Goal: Check status: Check status

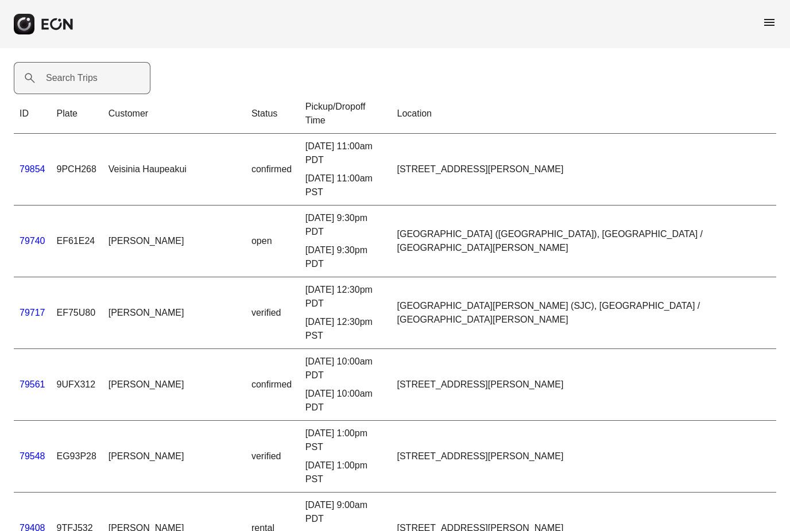
click at [75, 80] on label "Search Trips" at bounding box center [72, 78] width 52 height 14
click at [75, 80] on Trips "Search Trips" at bounding box center [82, 78] width 137 height 32
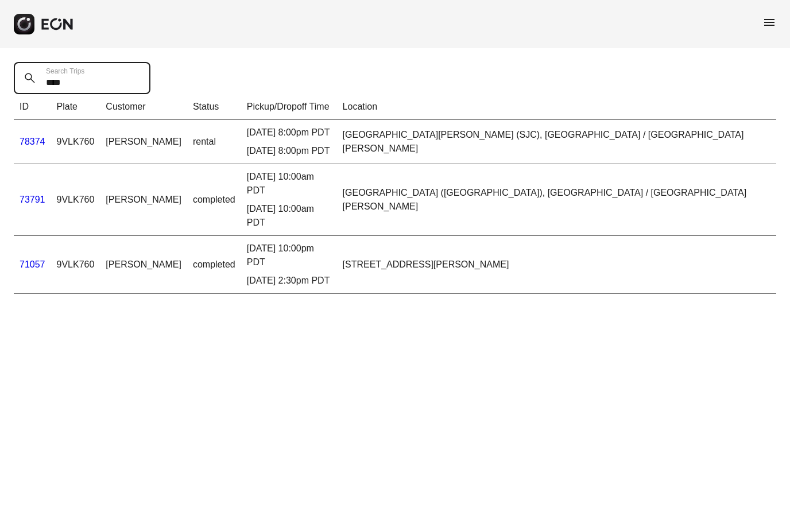
type Trips "****"
click at [25, 143] on link "78374" at bounding box center [33, 142] width 26 height 10
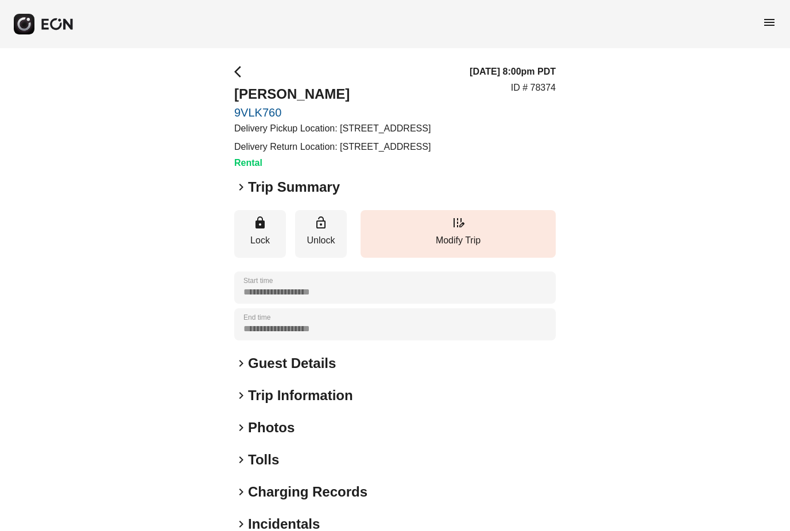
click at [240, 194] on span "keyboard_arrow_right" at bounding box center [241, 187] width 14 height 14
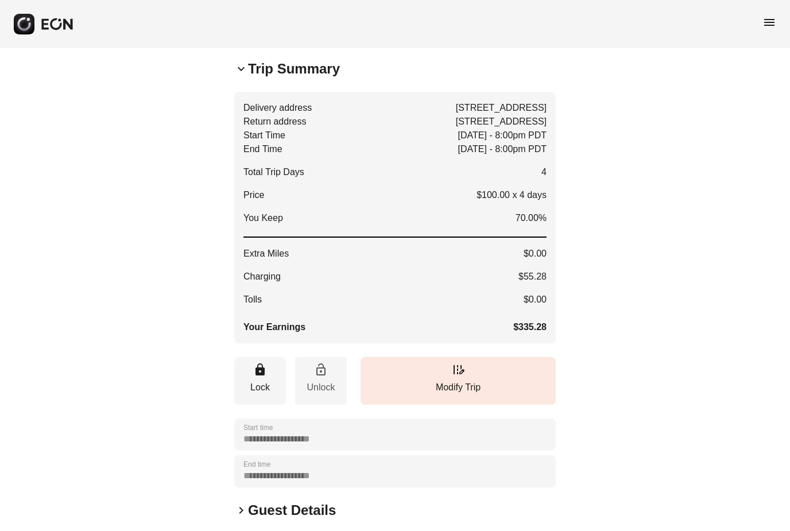
scroll to position [118, 0]
click at [243, 76] on span "keyboard_arrow_down" at bounding box center [241, 69] width 14 height 14
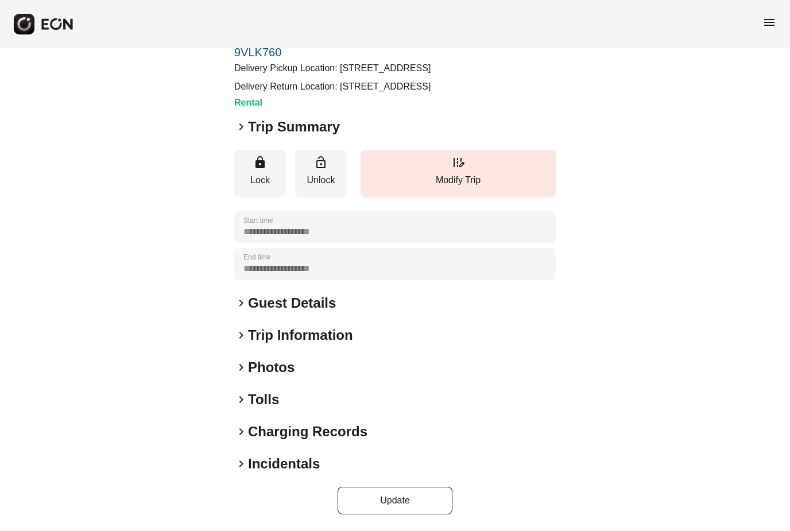
scroll to position [50, 0]
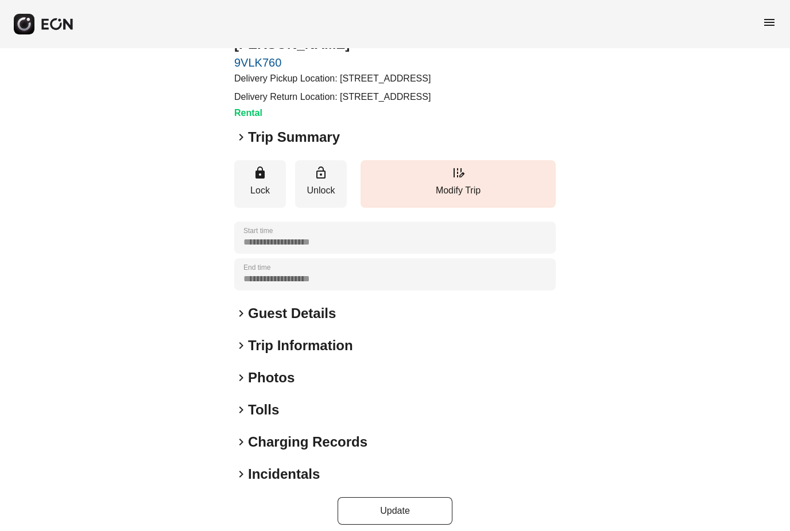
click at [767, 22] on span "menu" at bounding box center [770, 23] width 14 height 14
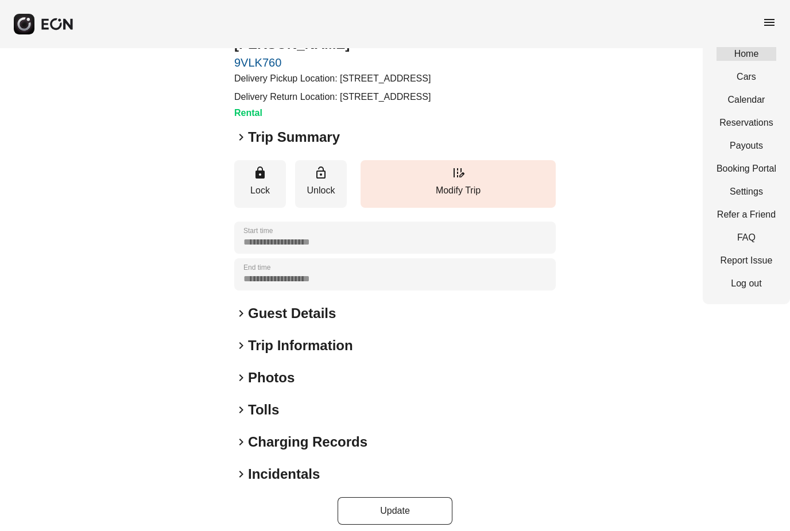
click at [742, 53] on link "Home" at bounding box center [747, 54] width 60 height 14
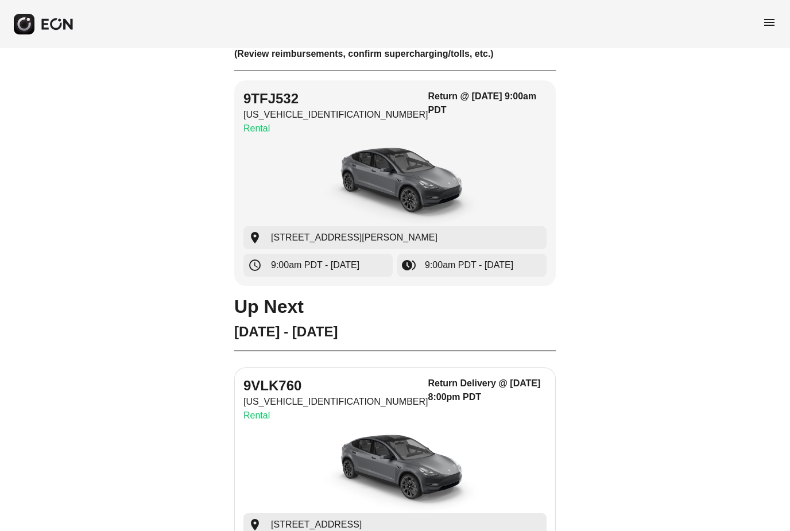
scroll to position [75, 0]
